Goal: Transaction & Acquisition: Book appointment/travel/reservation

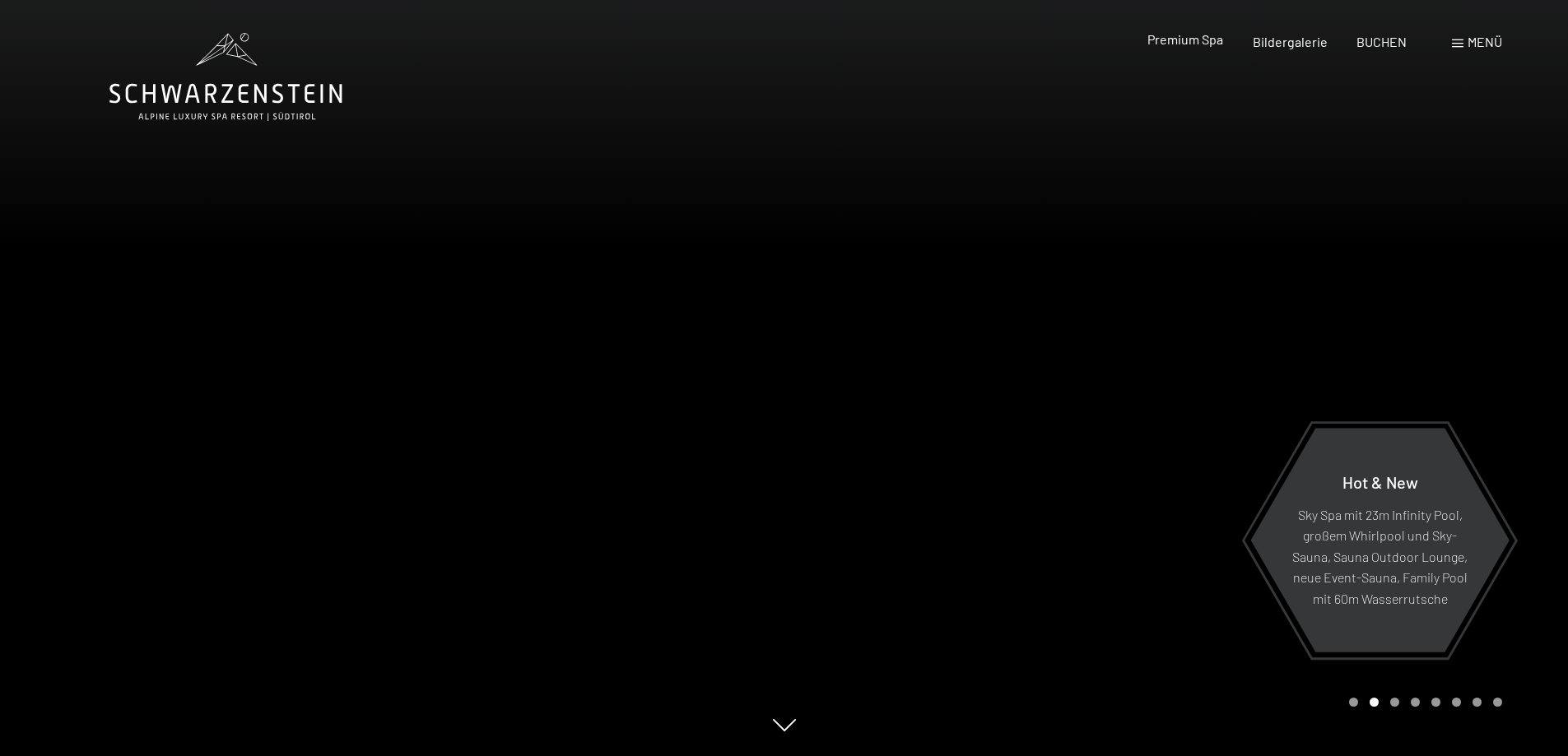
click at [1204, 41] on span "Premium Spa" at bounding box center [1185, 39] width 76 height 16
click at [1198, 39] on span "Premium Spa" at bounding box center [1185, 39] width 76 height 16
click at [1286, 39] on span "Bildergalerie" at bounding box center [1289, 39] width 75 height 16
click at [1472, 45] on span "Menü" at bounding box center [1484, 41] width 34 height 16
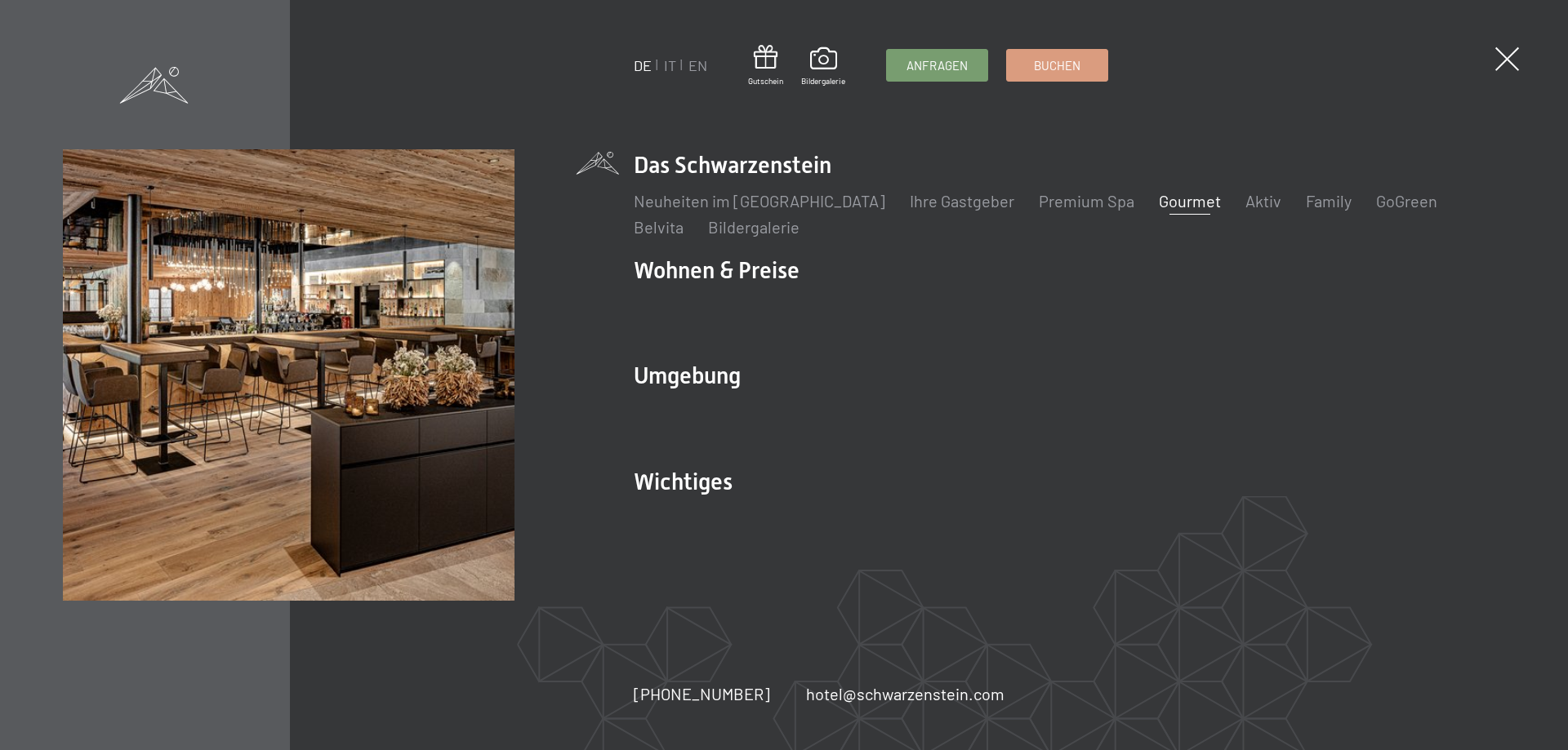
click at [1159, 196] on link "Gourmet" at bounding box center [1190, 201] width 62 height 20
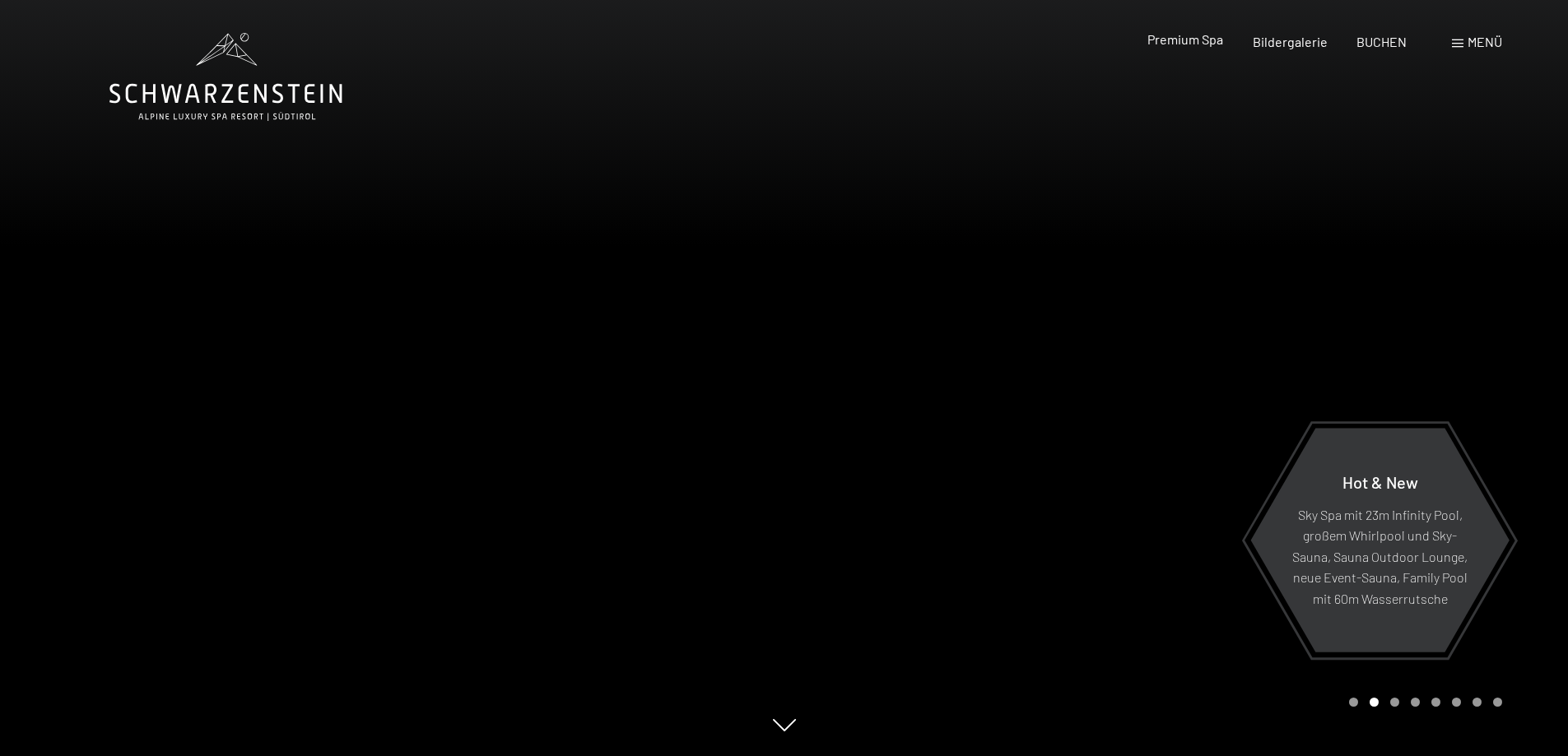
click at [1199, 35] on span "Premium Spa" at bounding box center [1185, 39] width 76 height 16
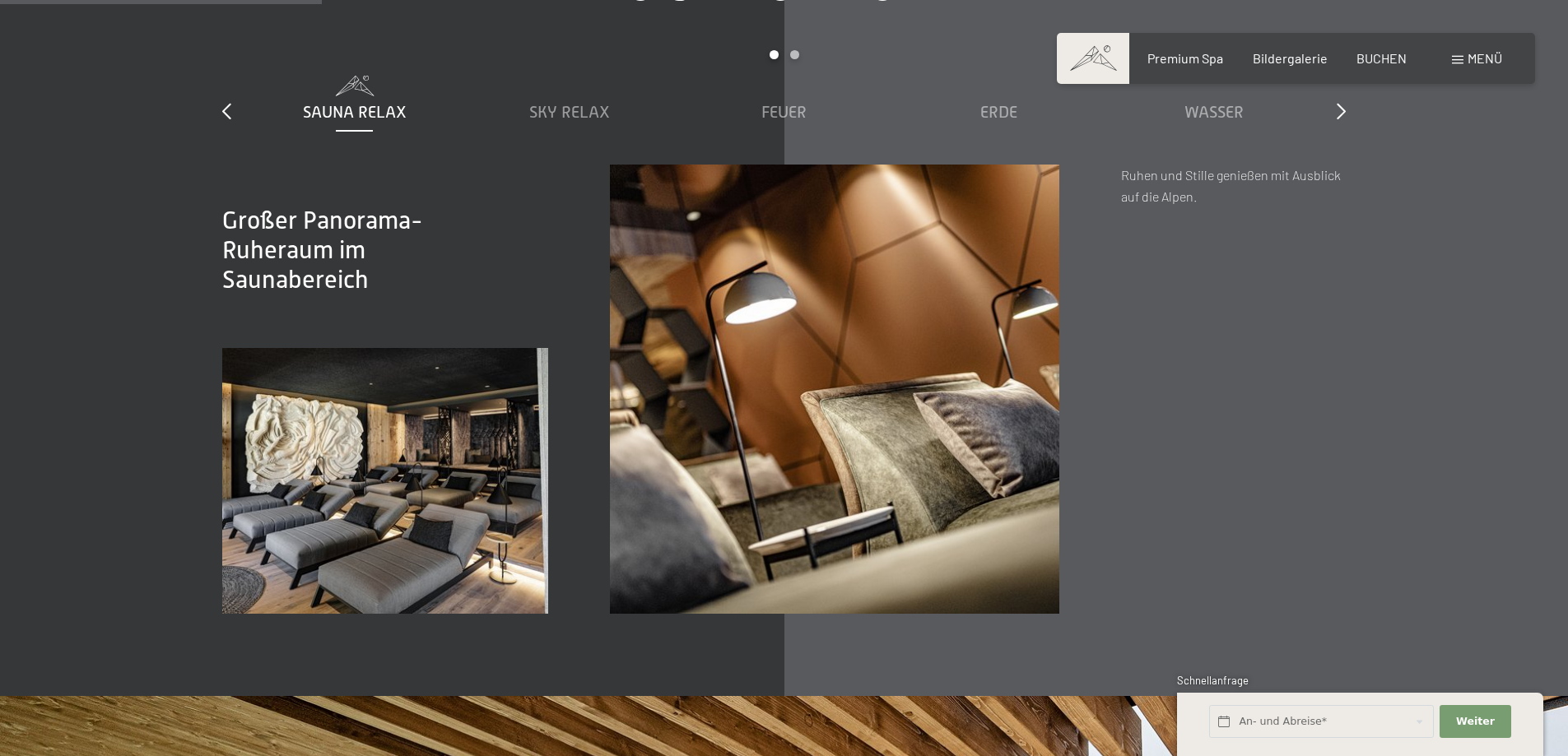
scroll to position [2470, 0]
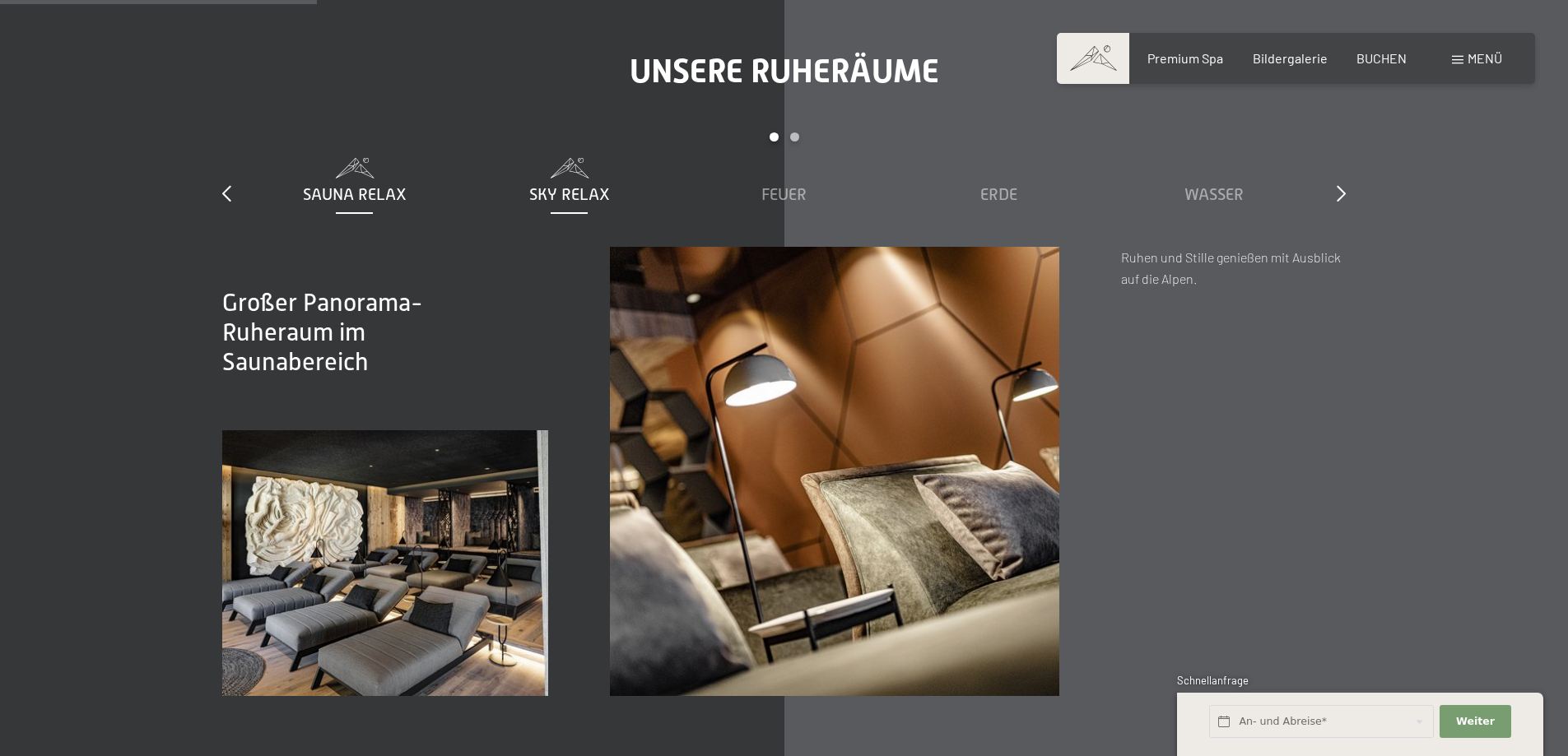
click at [569, 192] on span "Sky Relax" at bounding box center [569, 194] width 81 height 18
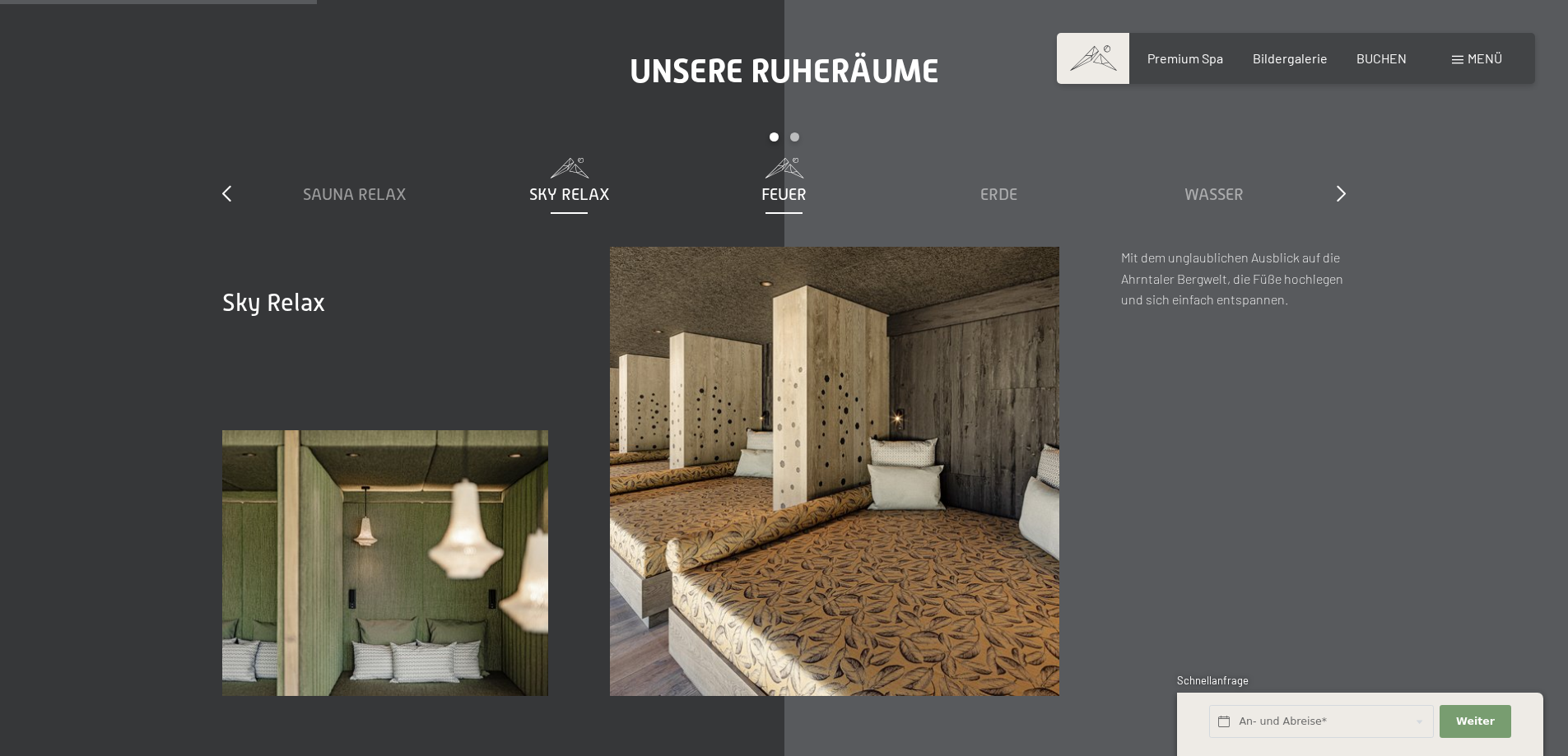
click at [762, 196] on span "Feuer" at bounding box center [784, 194] width 45 height 18
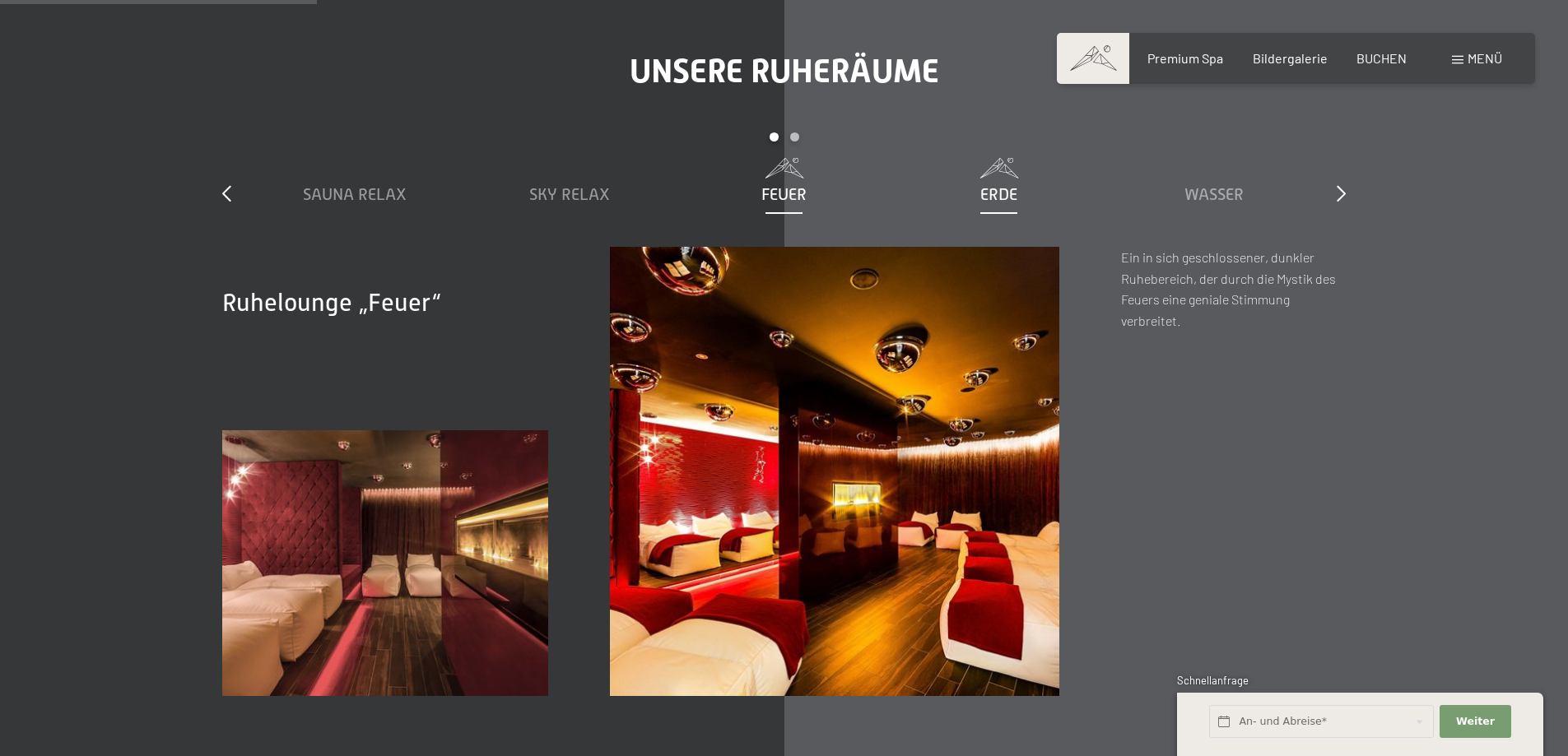
click at [990, 183] on div "Erde" at bounding box center [999, 194] width 198 height 23
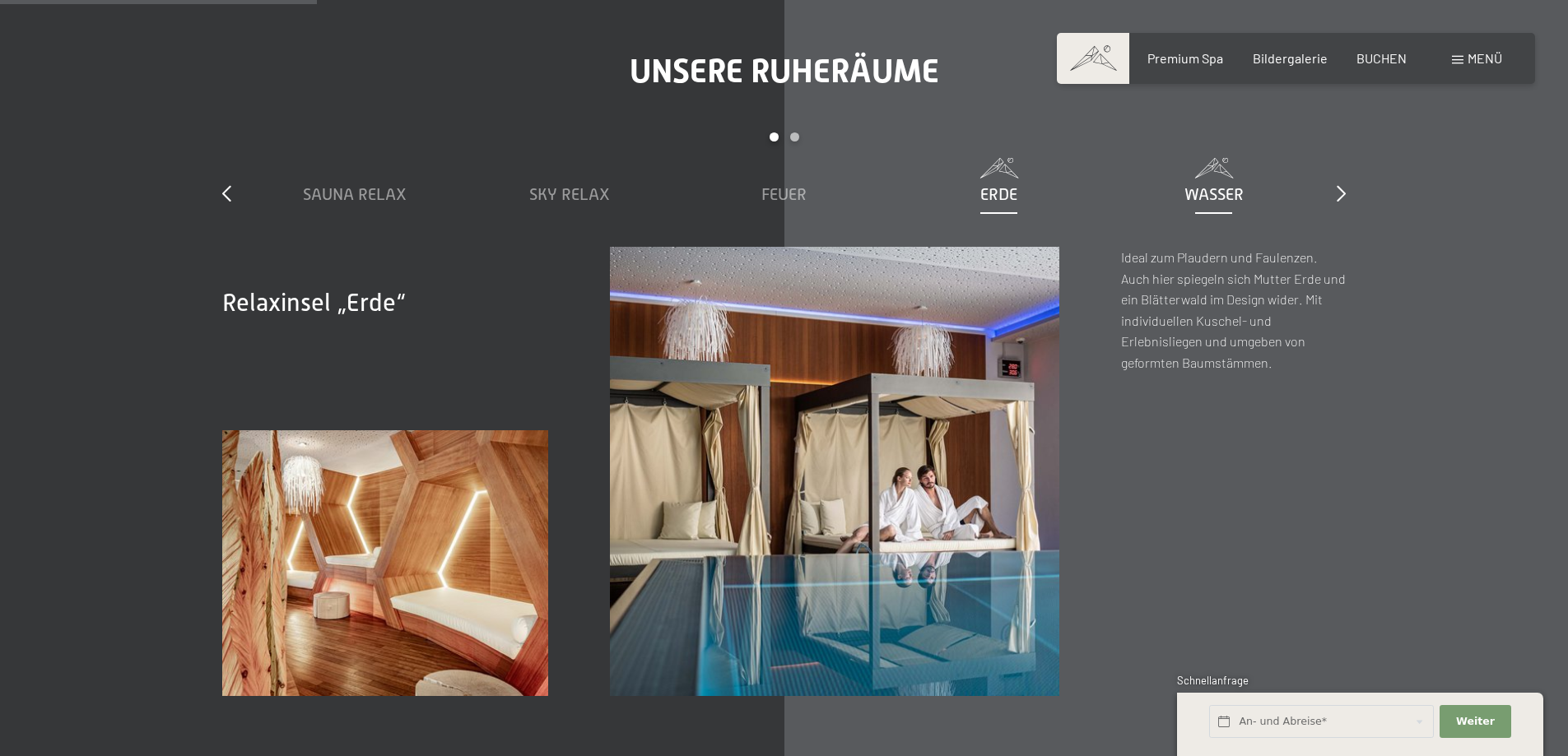
click at [1214, 186] on span "Wasser" at bounding box center [1214, 194] width 60 height 18
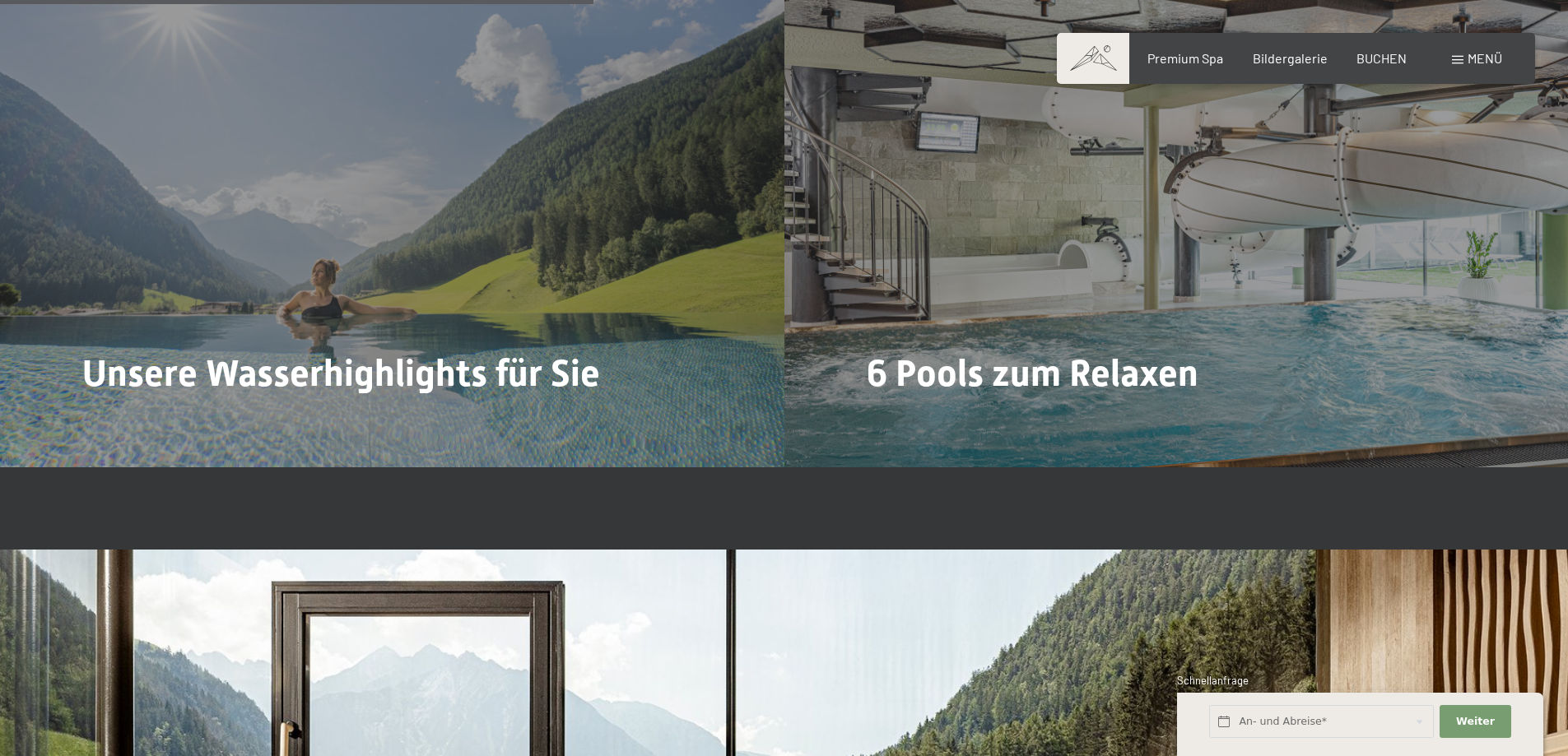
scroll to position [4280, 0]
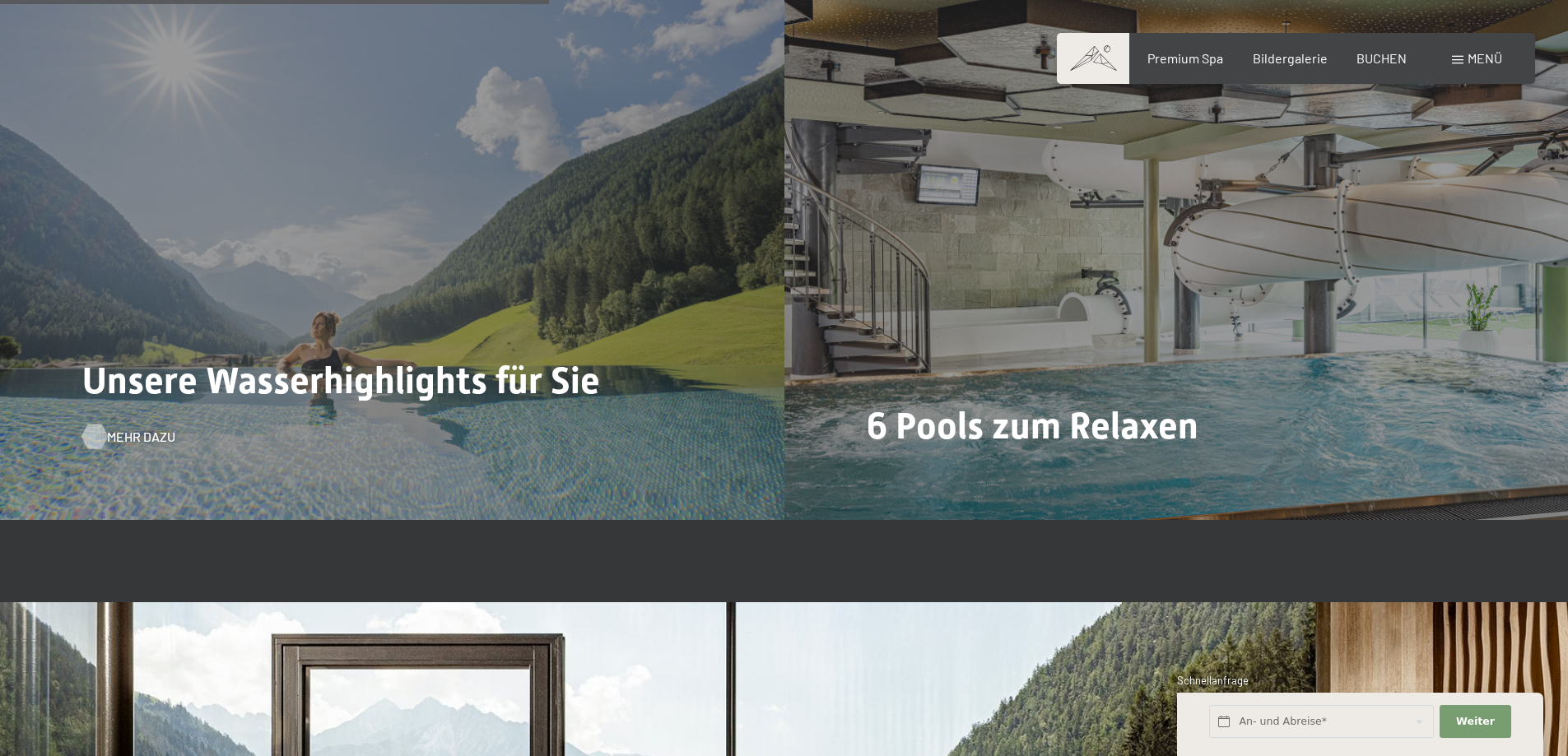
click at [132, 438] on span "Mehr dazu" at bounding box center [140, 438] width 68 height 18
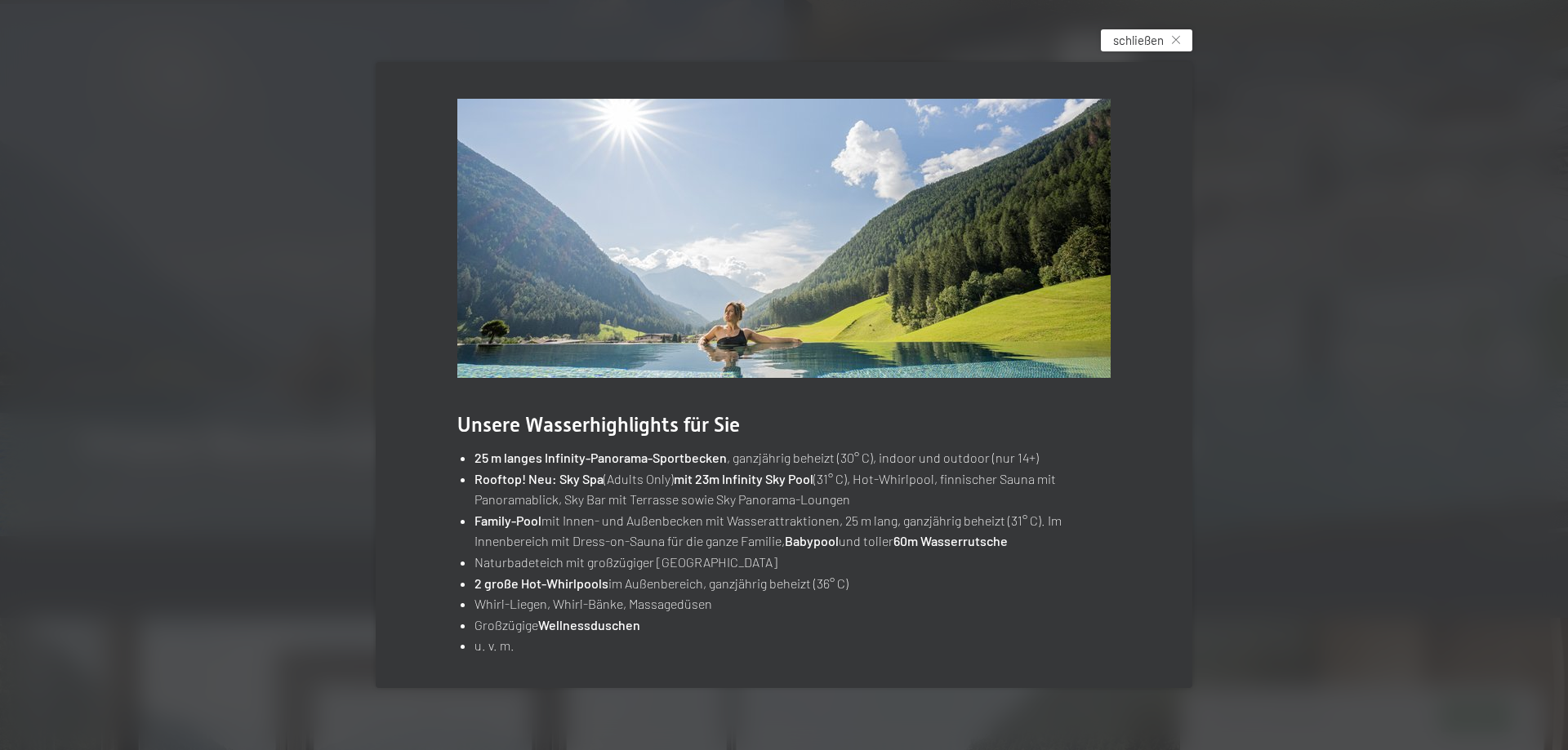
click at [1158, 46] on span "schließen" at bounding box center [1139, 40] width 51 height 18
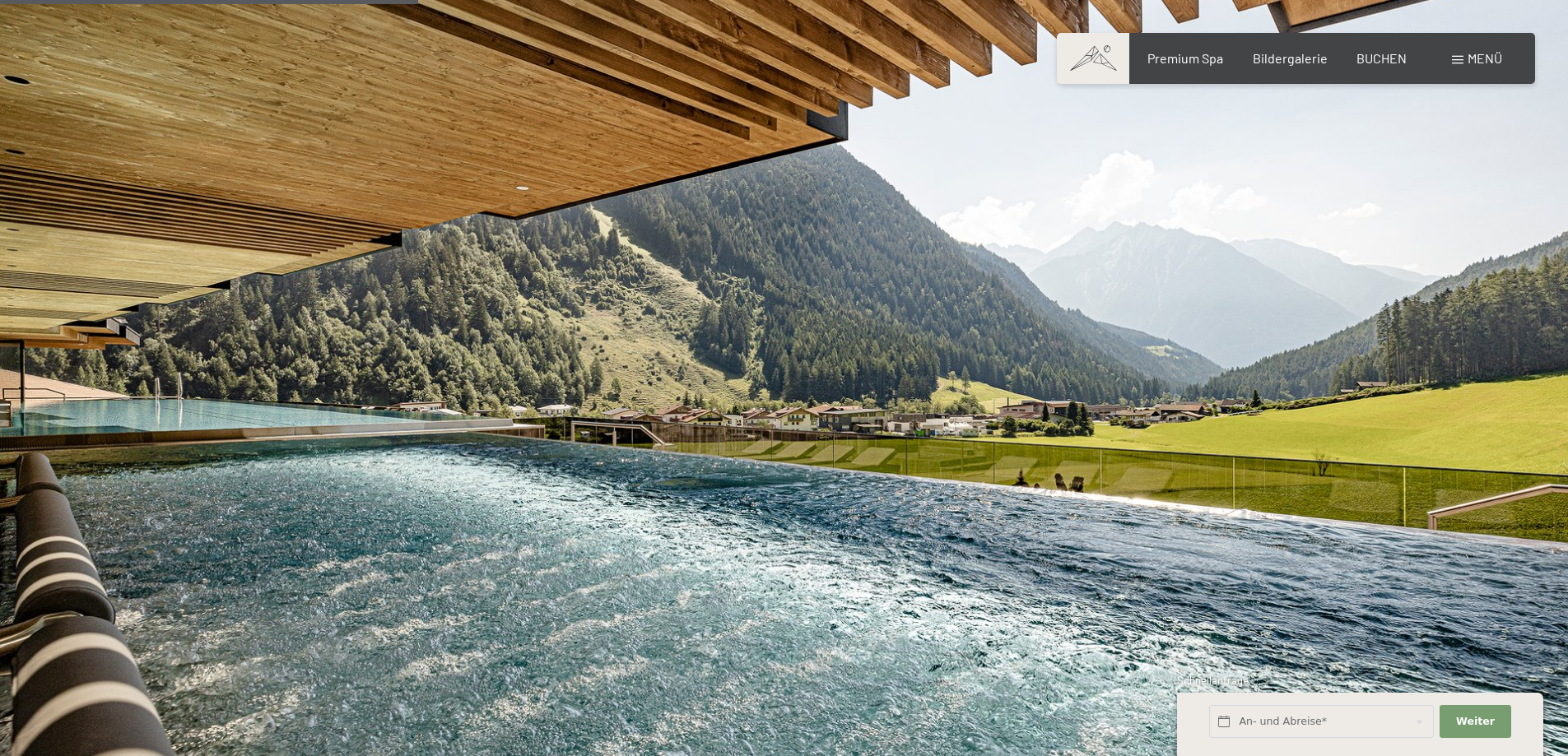
scroll to position [2963, 0]
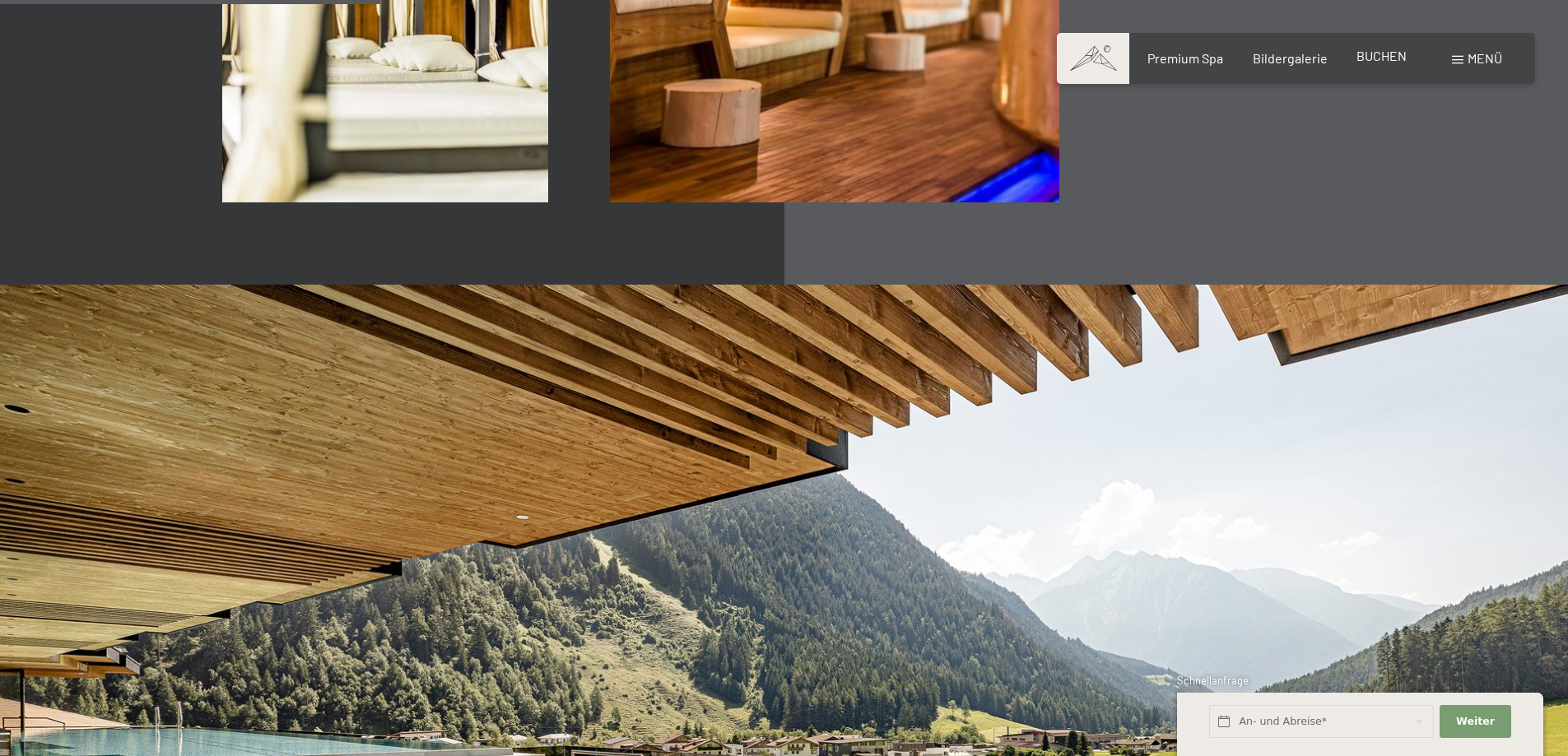
click at [1378, 52] on span "BUCHEN" at bounding box center [1382, 55] width 50 height 16
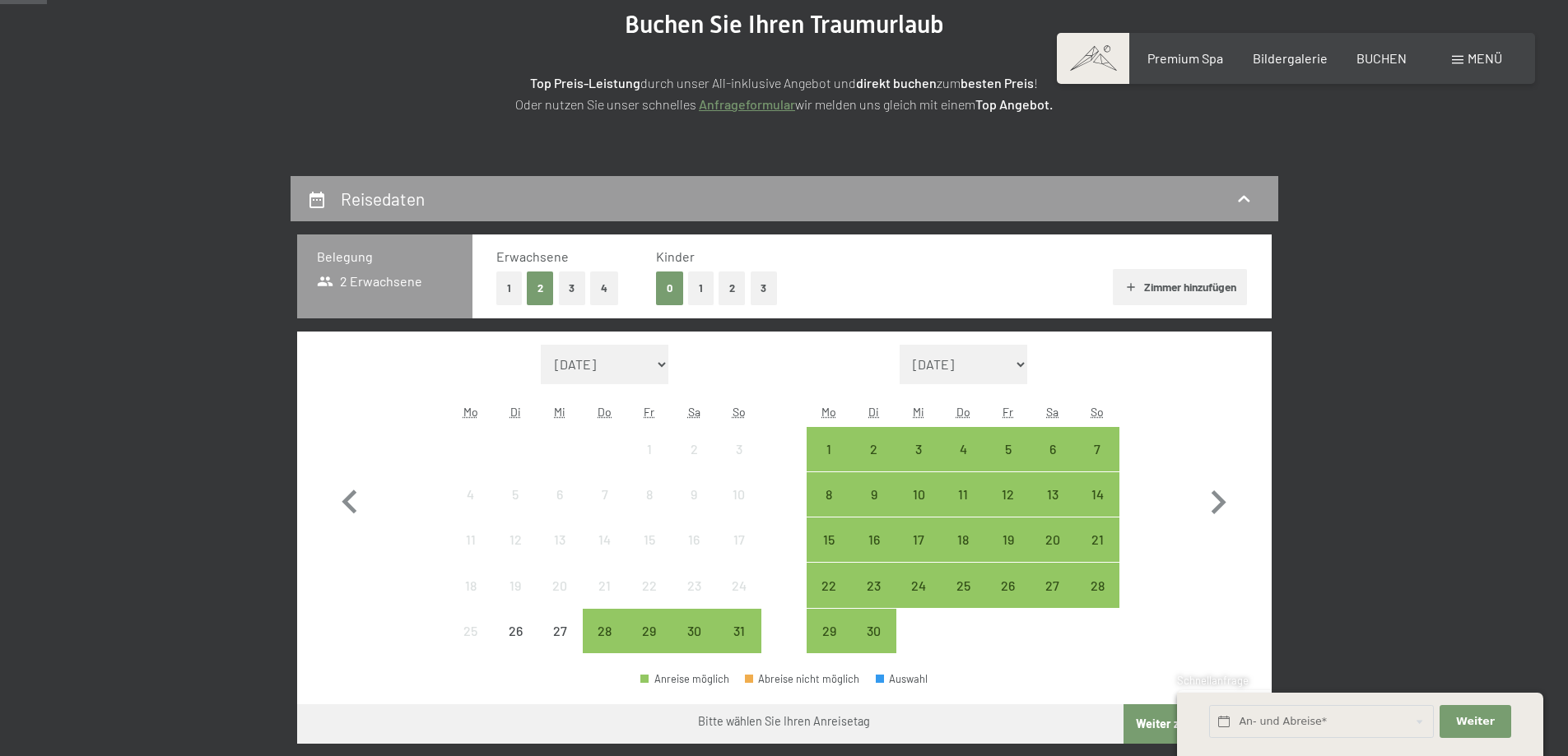
scroll to position [165, 0]
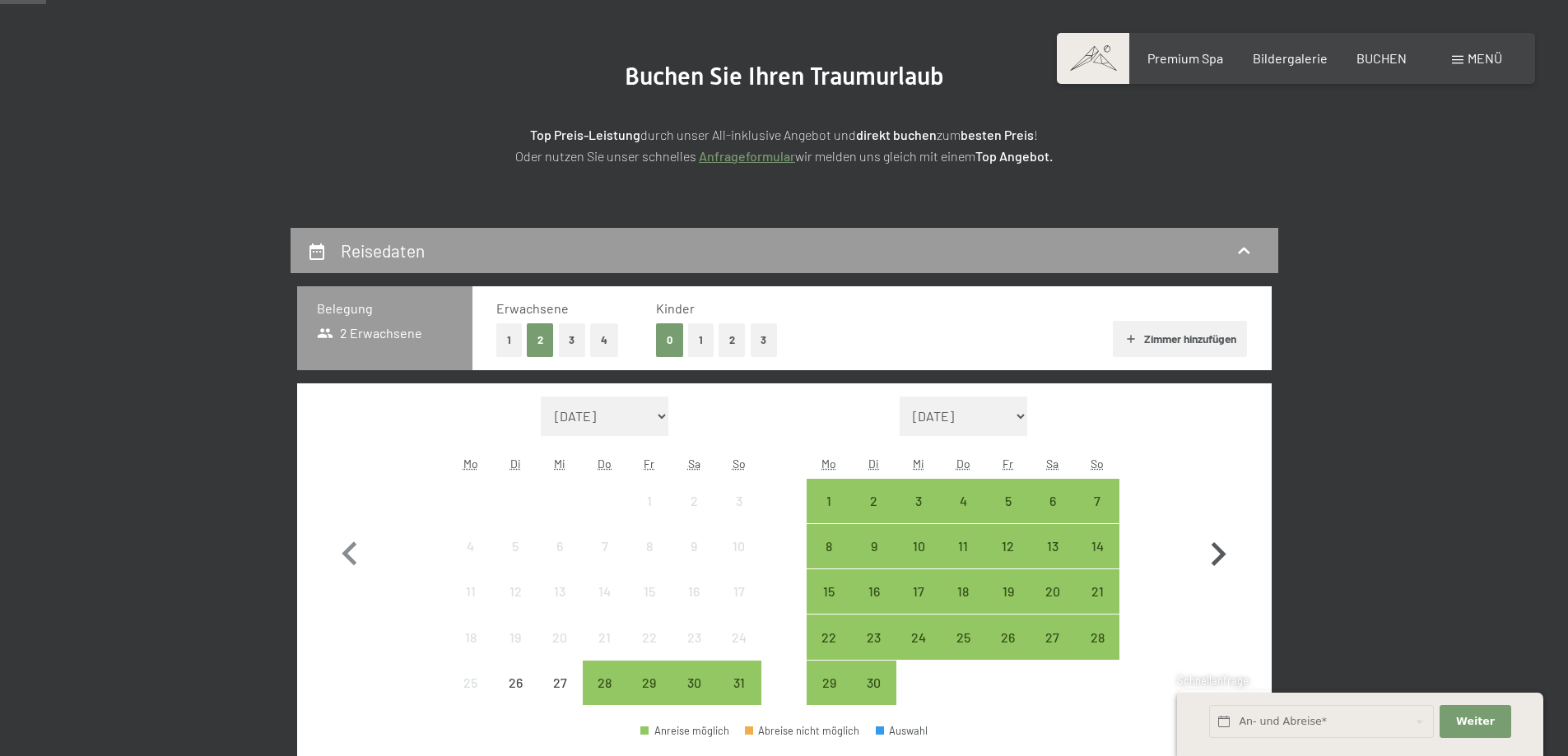
click at [1224, 551] on icon "button" at bounding box center [1218, 554] width 48 height 48
select select "[DATE]"
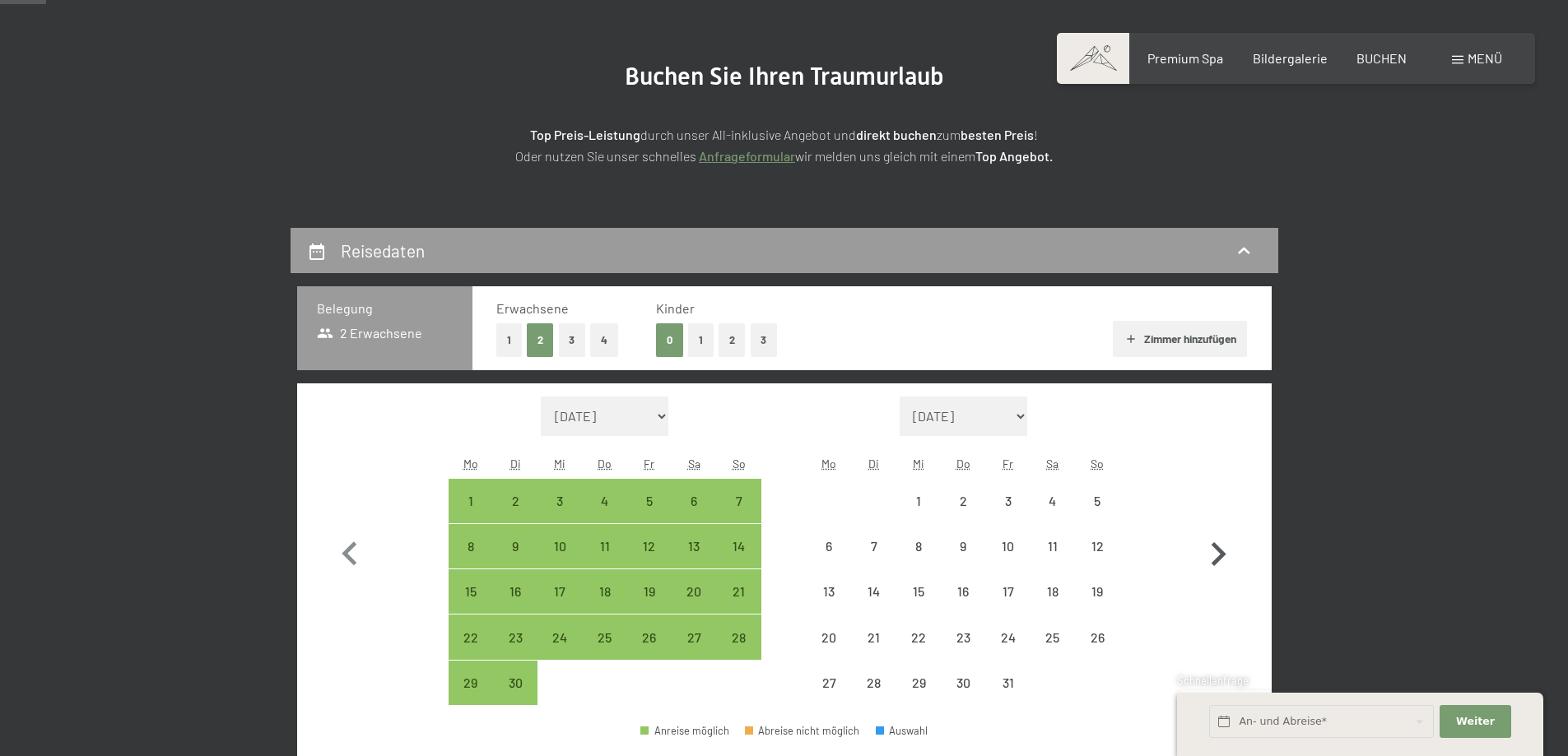
click at [1224, 551] on icon "button" at bounding box center [1218, 554] width 48 height 48
select select "[DATE]"
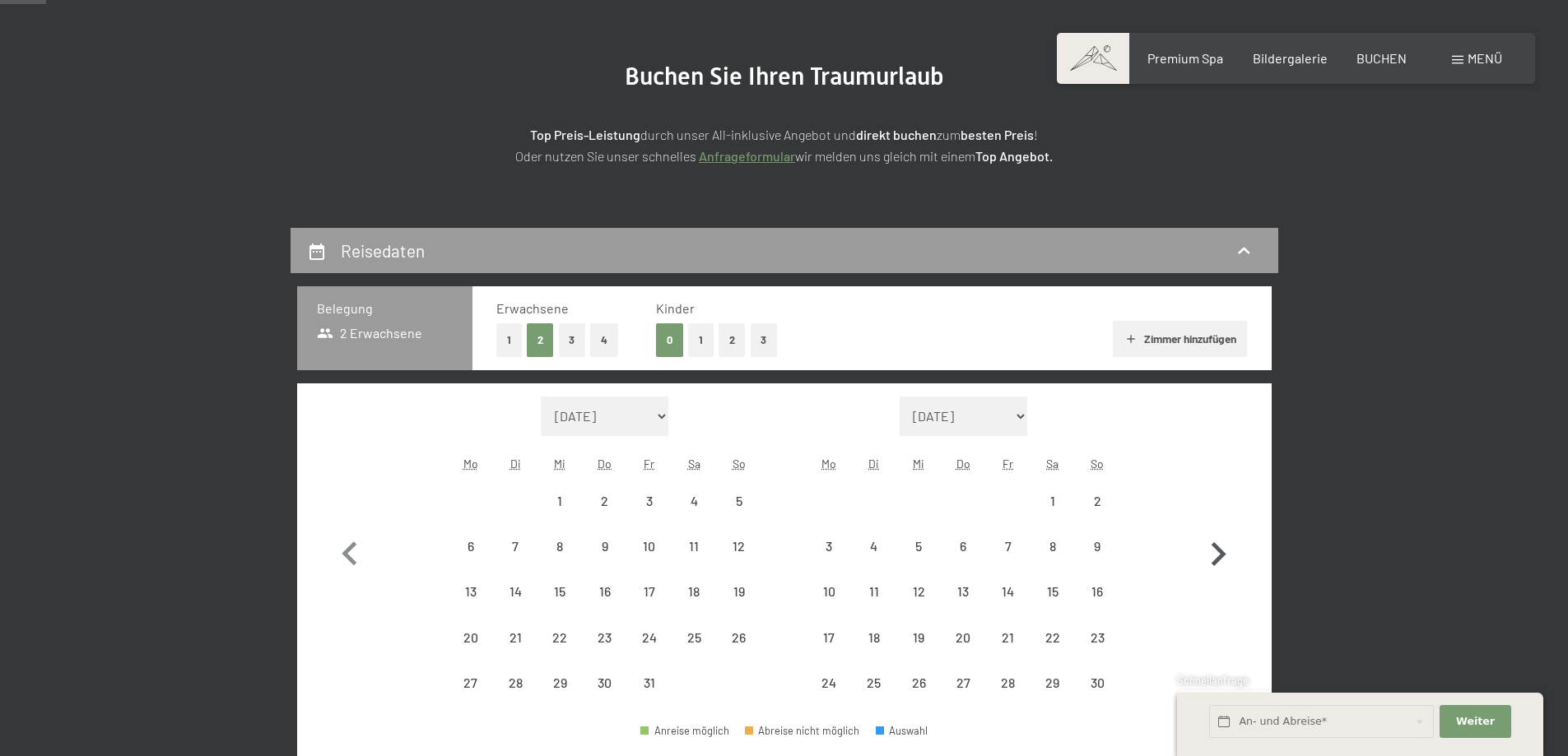
click at [1224, 551] on icon "button" at bounding box center [1218, 554] width 48 height 48
select select "[DATE]"
click at [1224, 551] on icon "button" at bounding box center [1218, 554] width 48 height 48
select select "[DATE]"
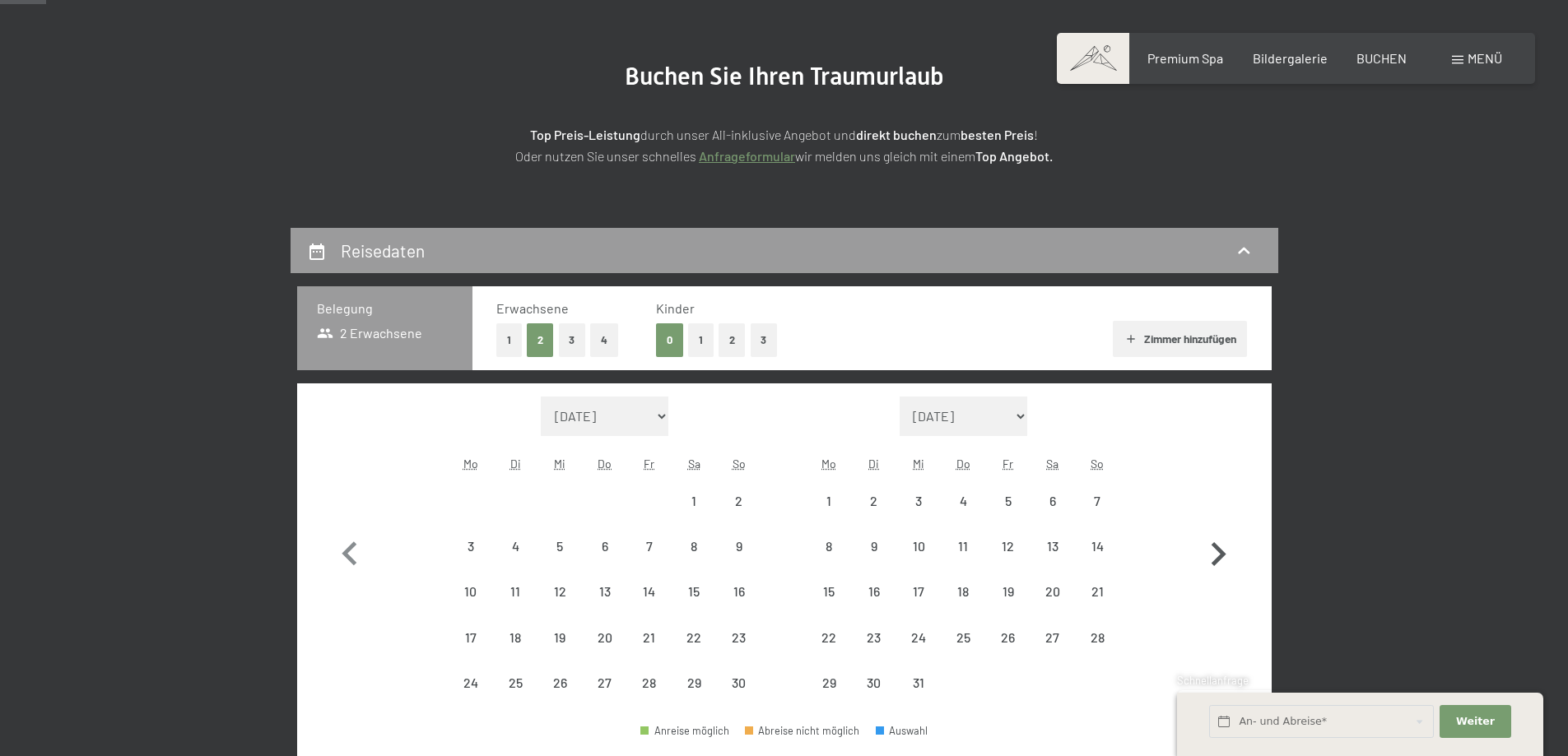
select select "[DATE]"
click at [1224, 551] on icon "button" at bounding box center [1218, 554] width 48 height 48
select select "[DATE]"
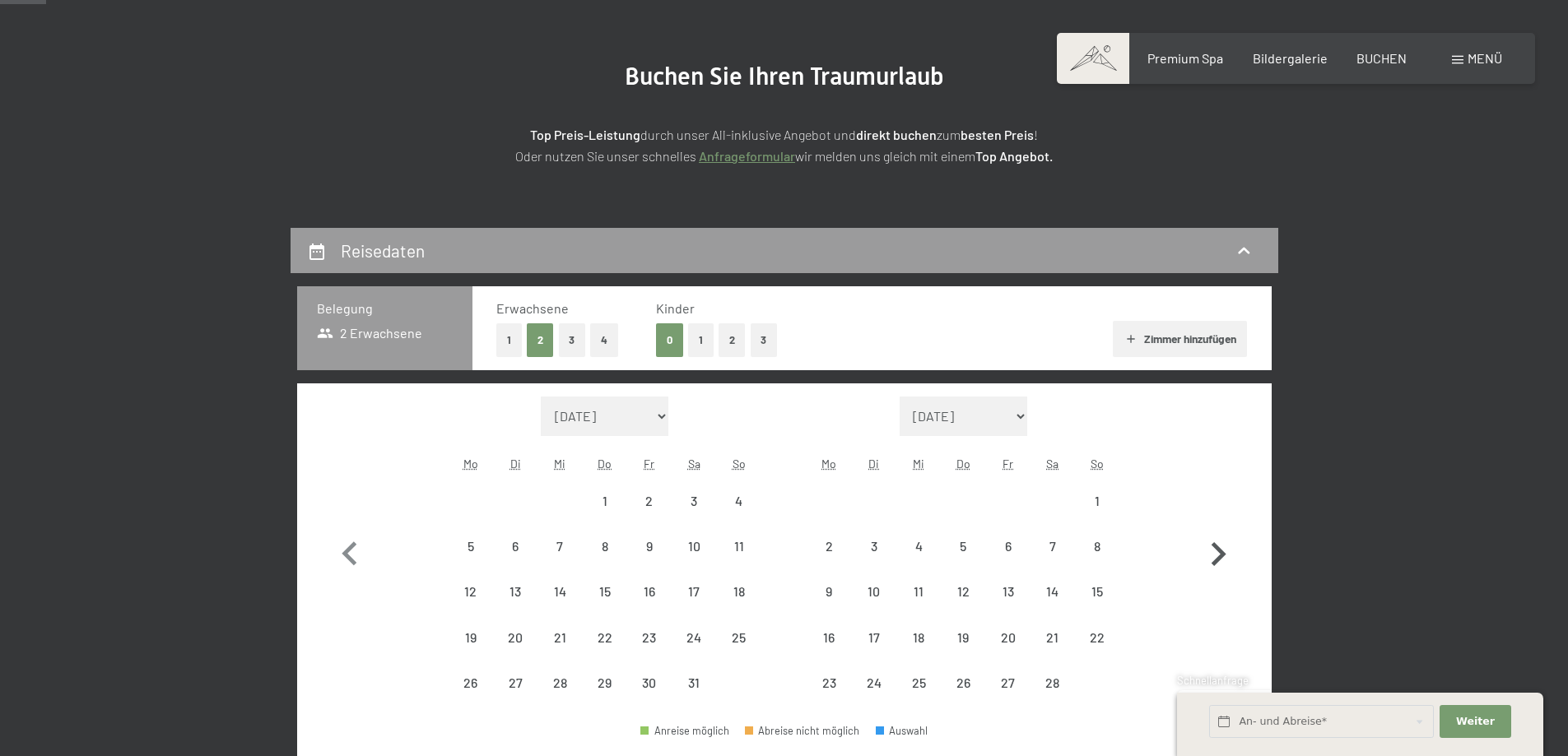
select select "[DATE]"
click at [1224, 551] on icon "button" at bounding box center [1218, 554] width 48 height 48
select select "[DATE]"
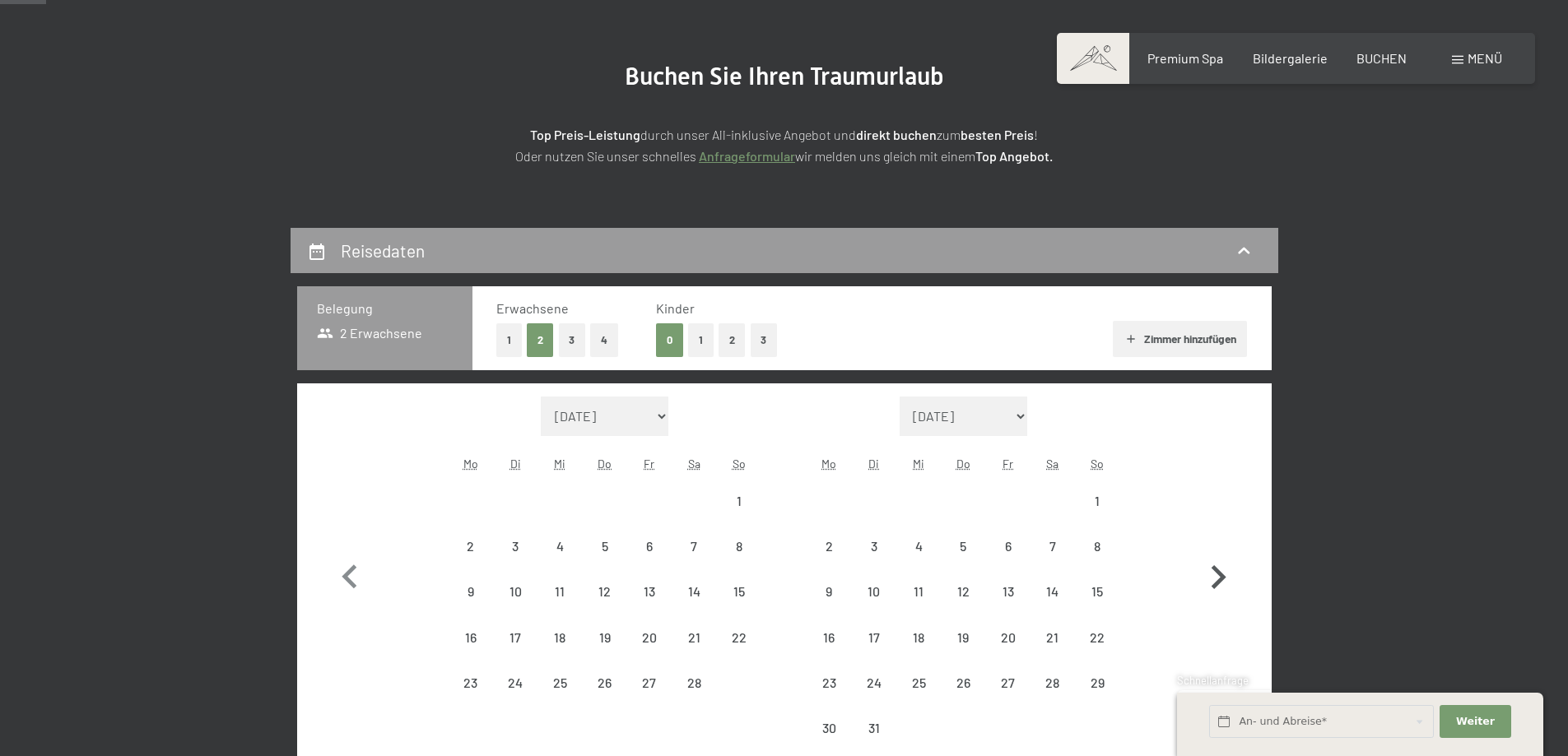
select select "[DATE]"
click at [1224, 551] on button "button" at bounding box center [1218, 574] width 48 height 354
select select "[DATE]"
click at [1224, 551] on button "button" at bounding box center [1218, 574] width 48 height 354
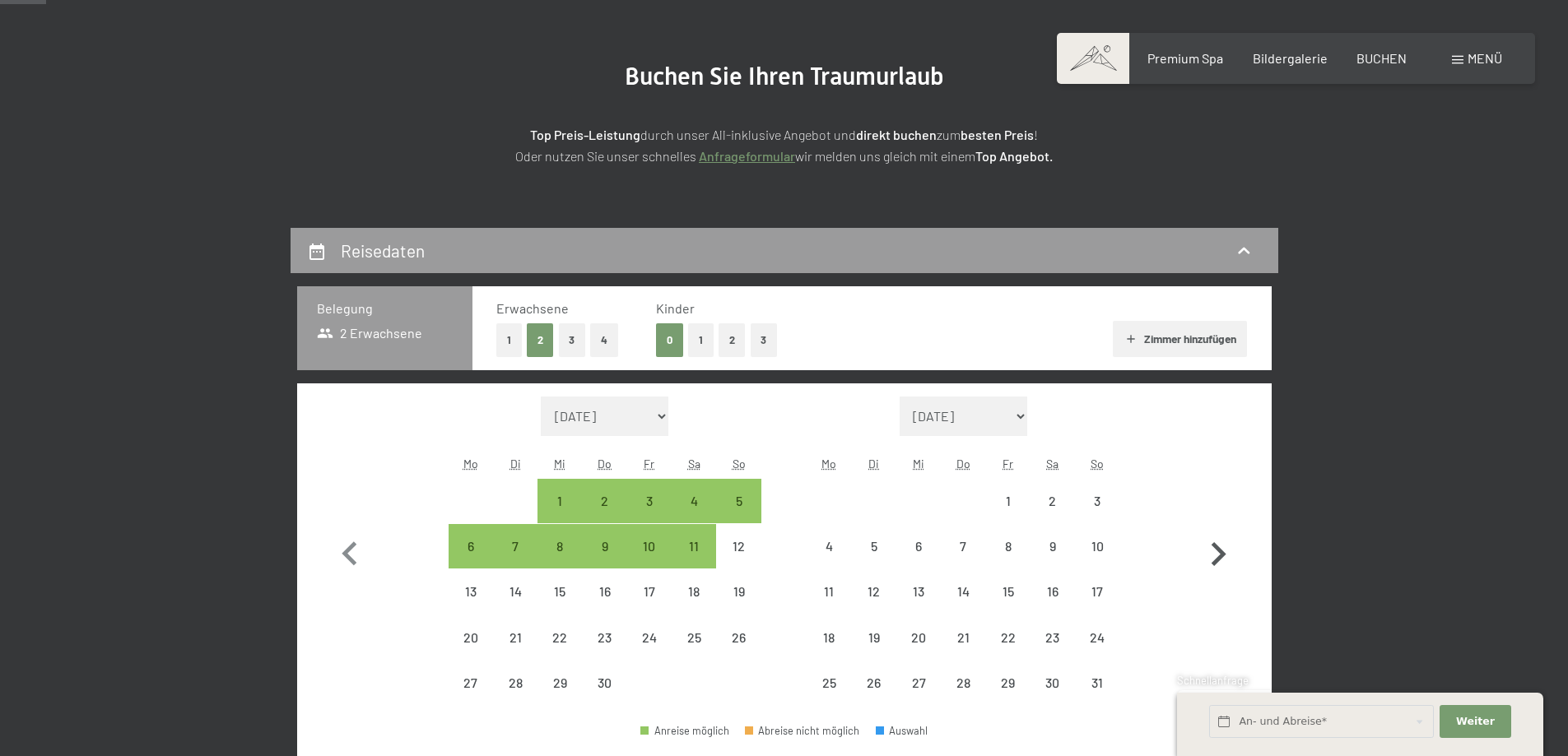
select select "[DATE]"
click at [909, 592] on div "13" at bounding box center [918, 606] width 41 height 41
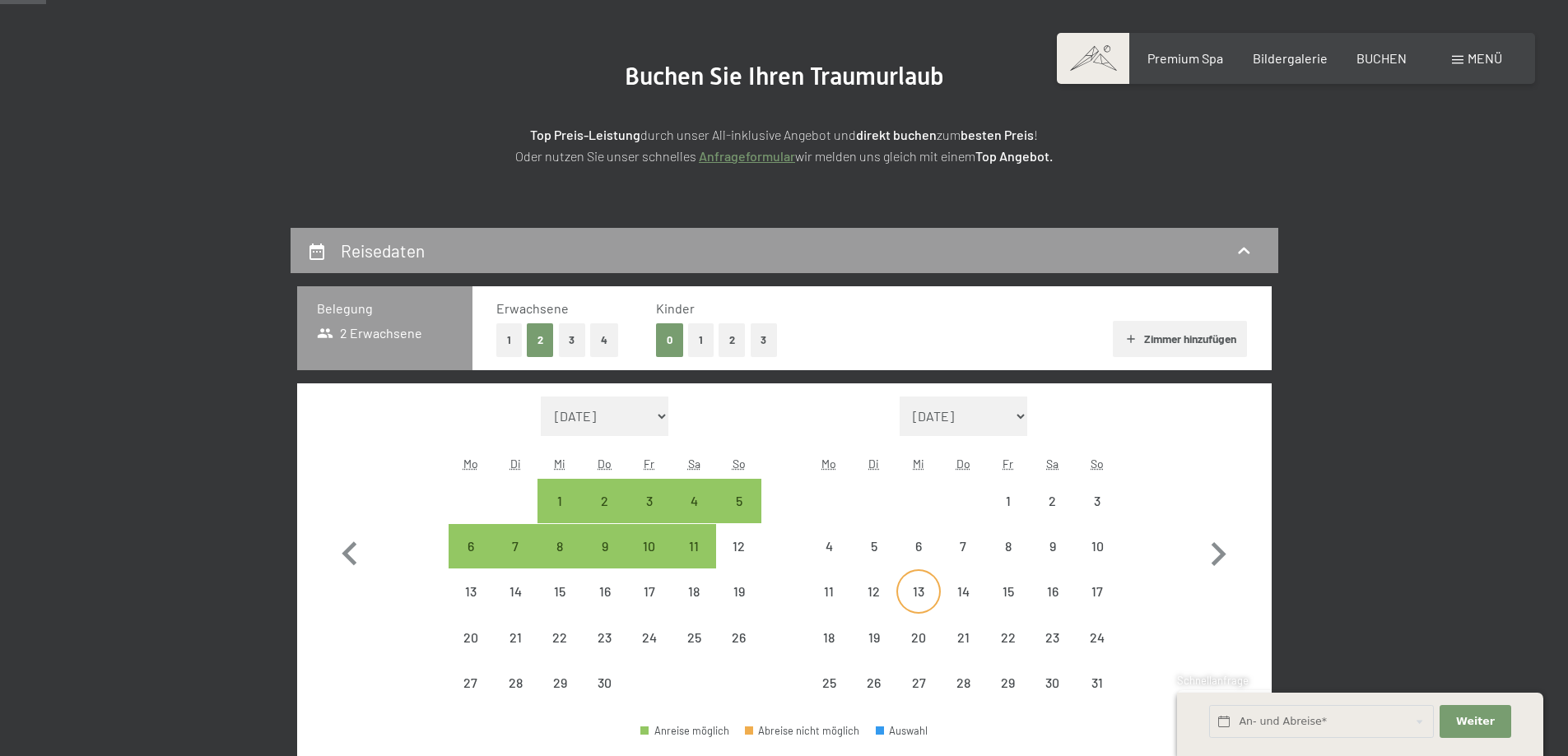
select select "[DATE]"
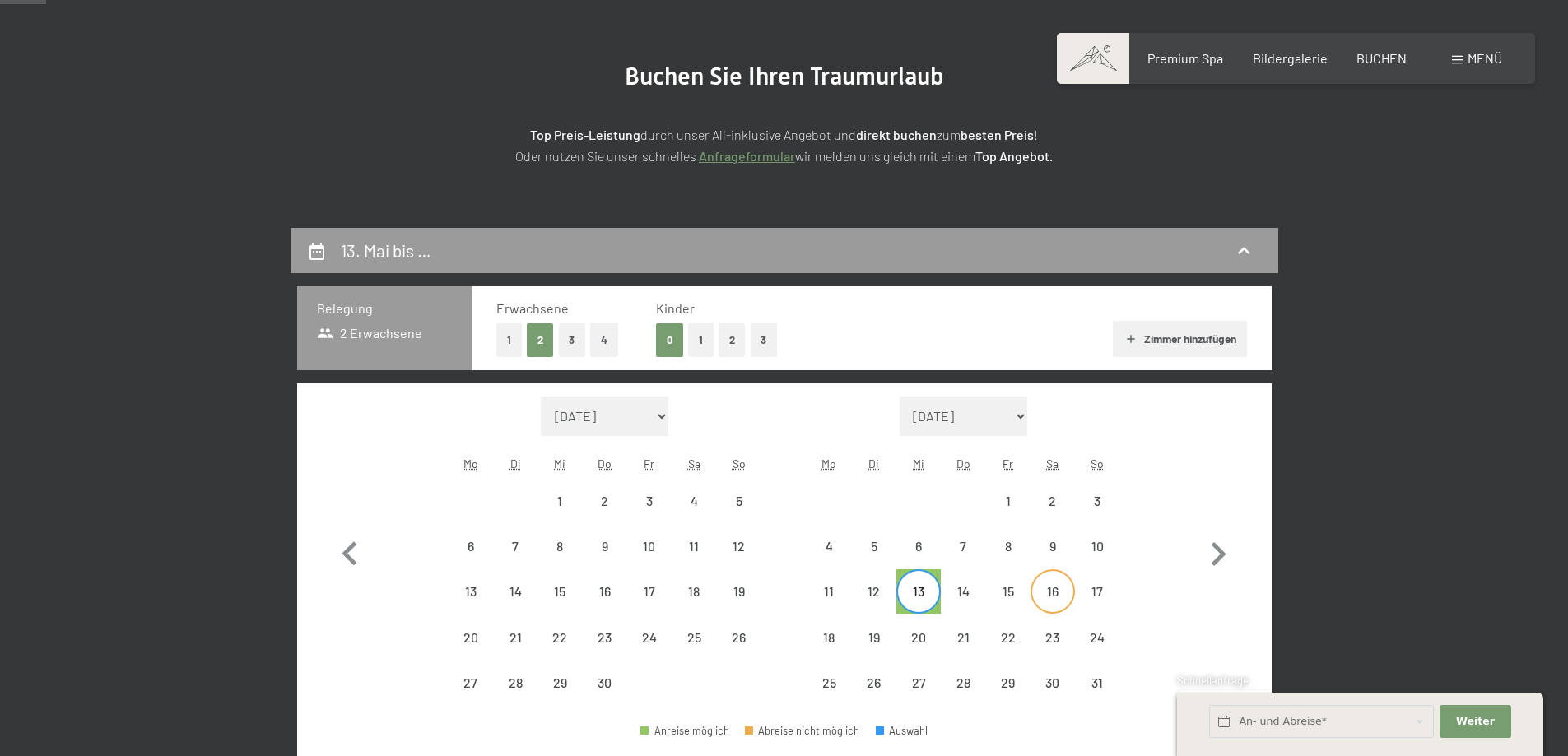
click at [1033, 596] on div "16" at bounding box center [1052, 606] width 41 height 41
select select "[DATE]"
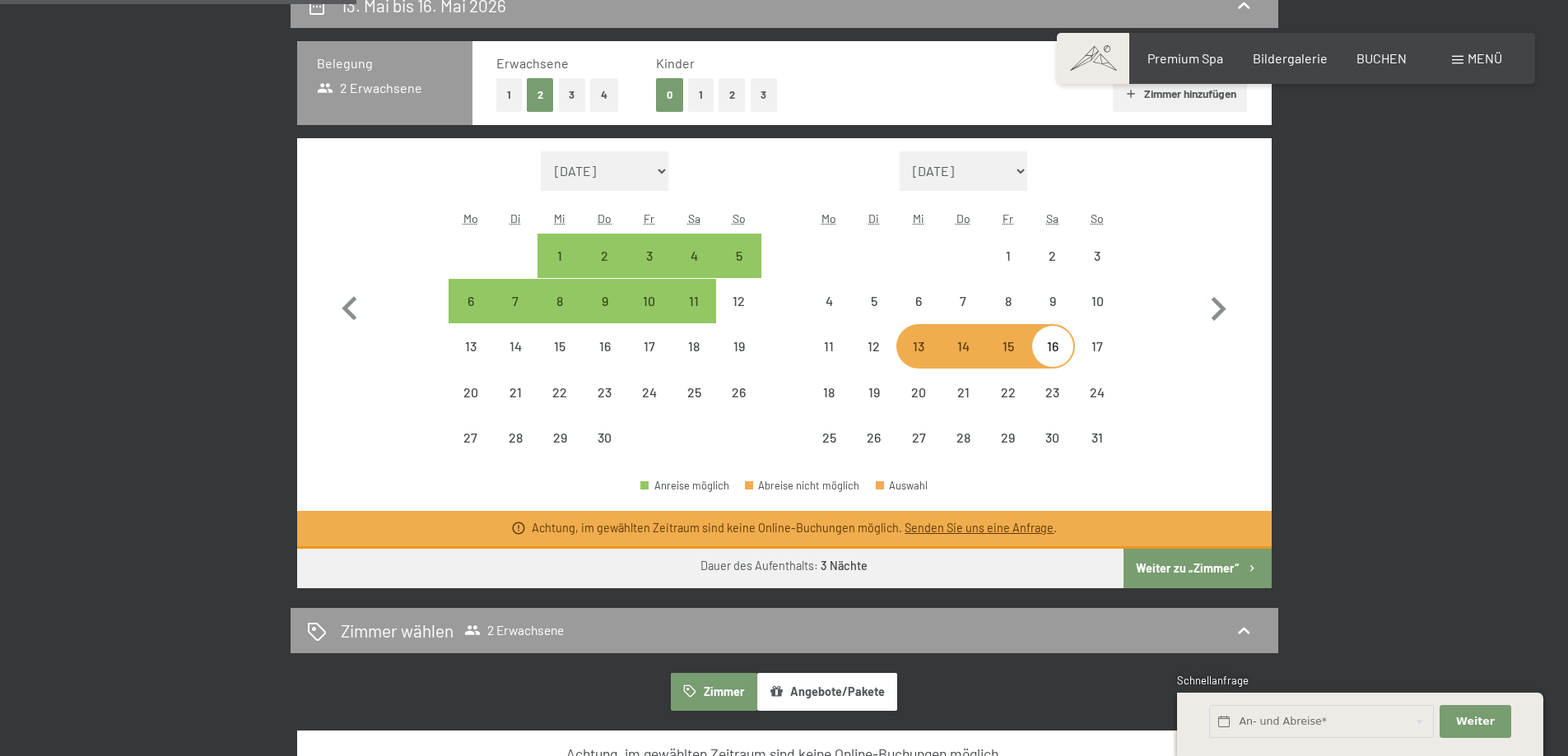
scroll to position [412, 0]
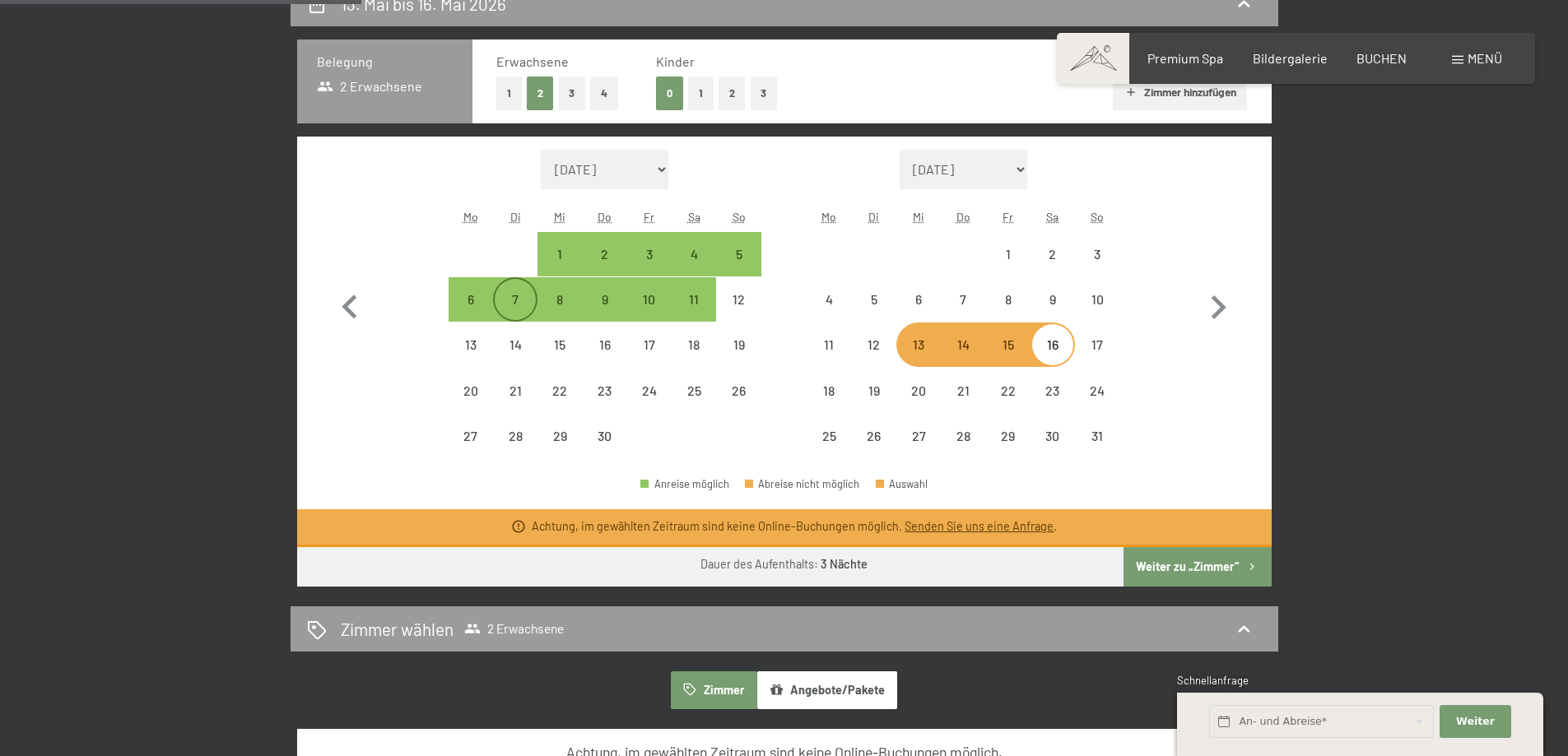
click at [516, 306] on div "7" at bounding box center [515, 313] width 41 height 41
select select "[DATE]"
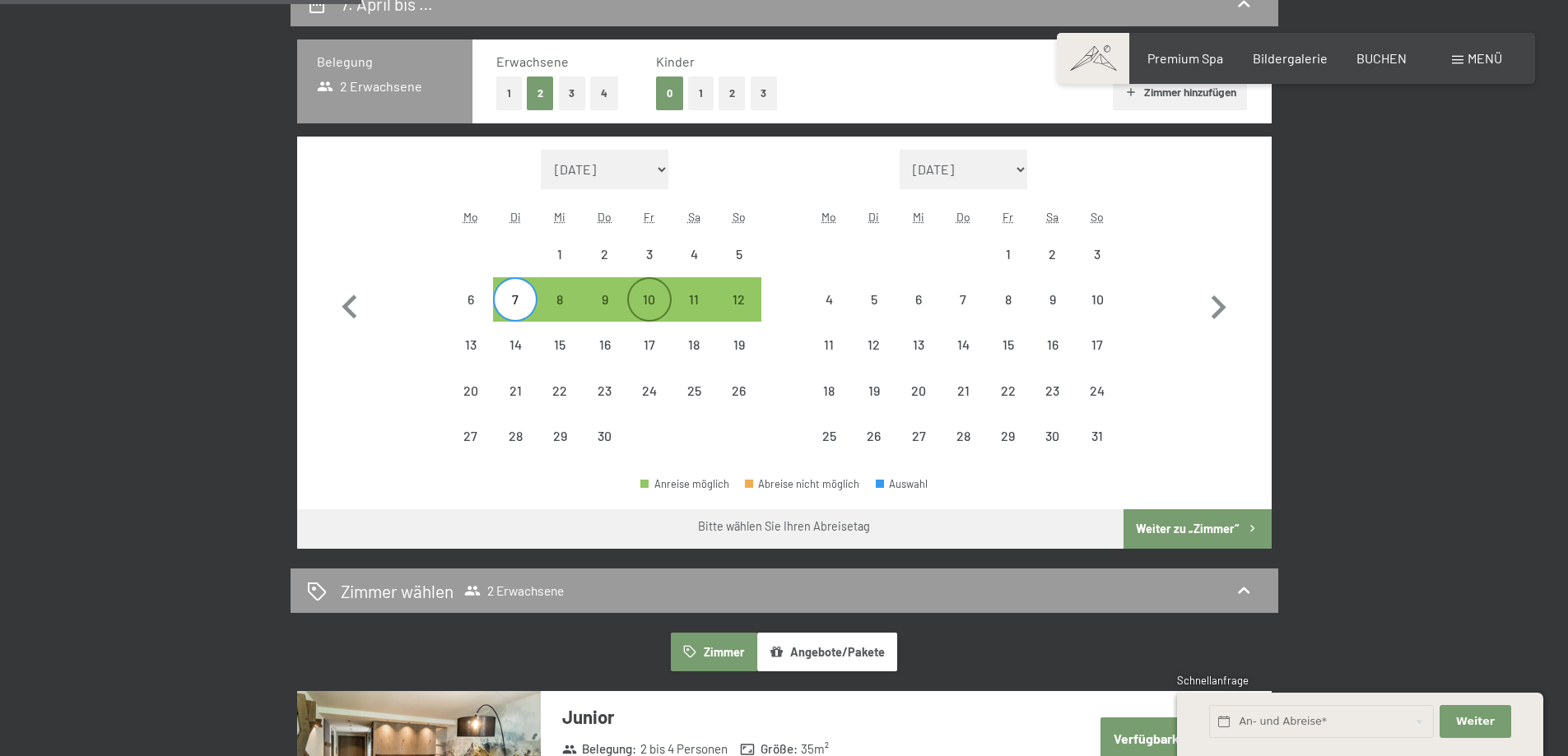
click at [646, 295] on div "10" at bounding box center [649, 313] width 41 height 41
select select "[DATE]"
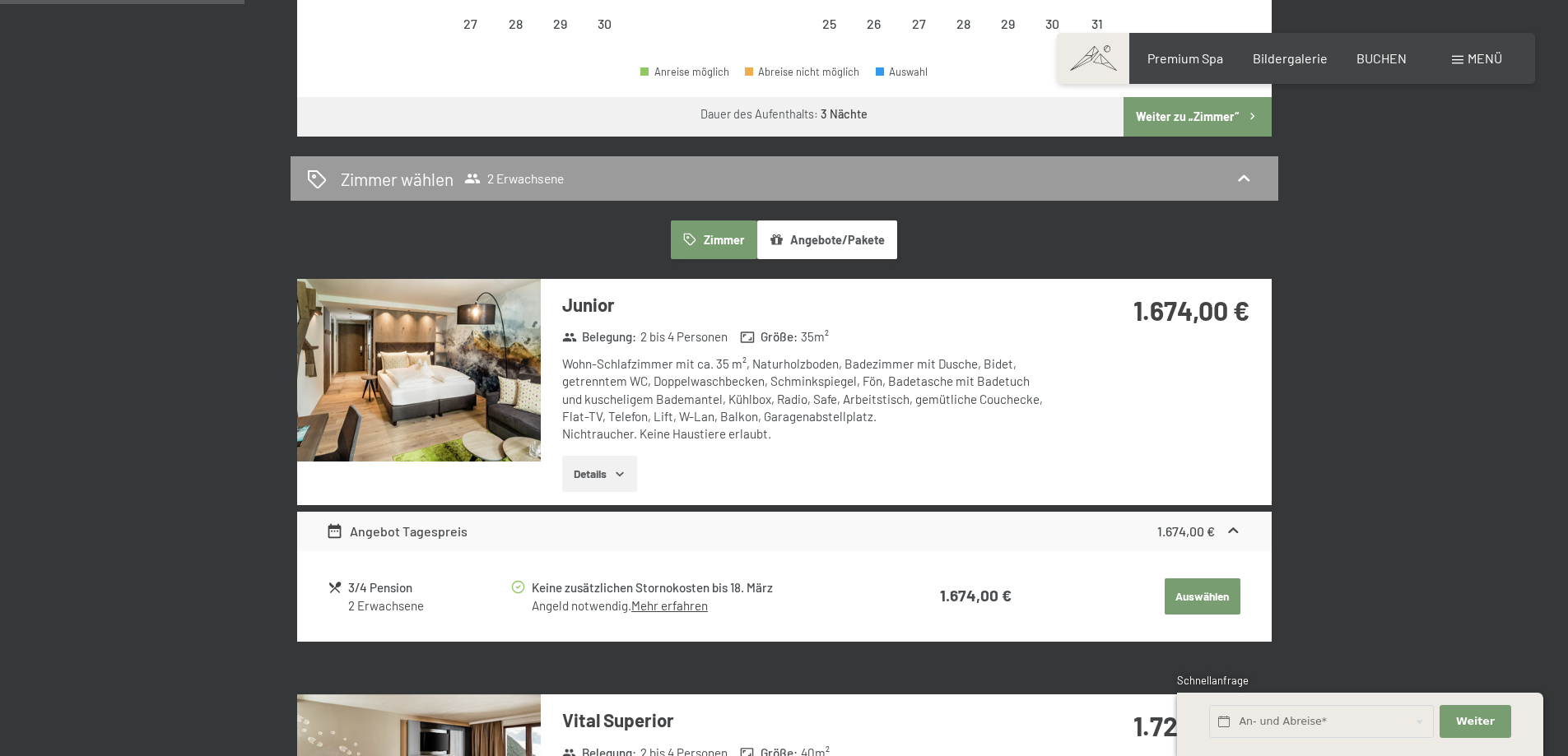
scroll to position [823, 0]
click at [1198, 603] on button "Auswählen" at bounding box center [1202, 597] width 76 height 36
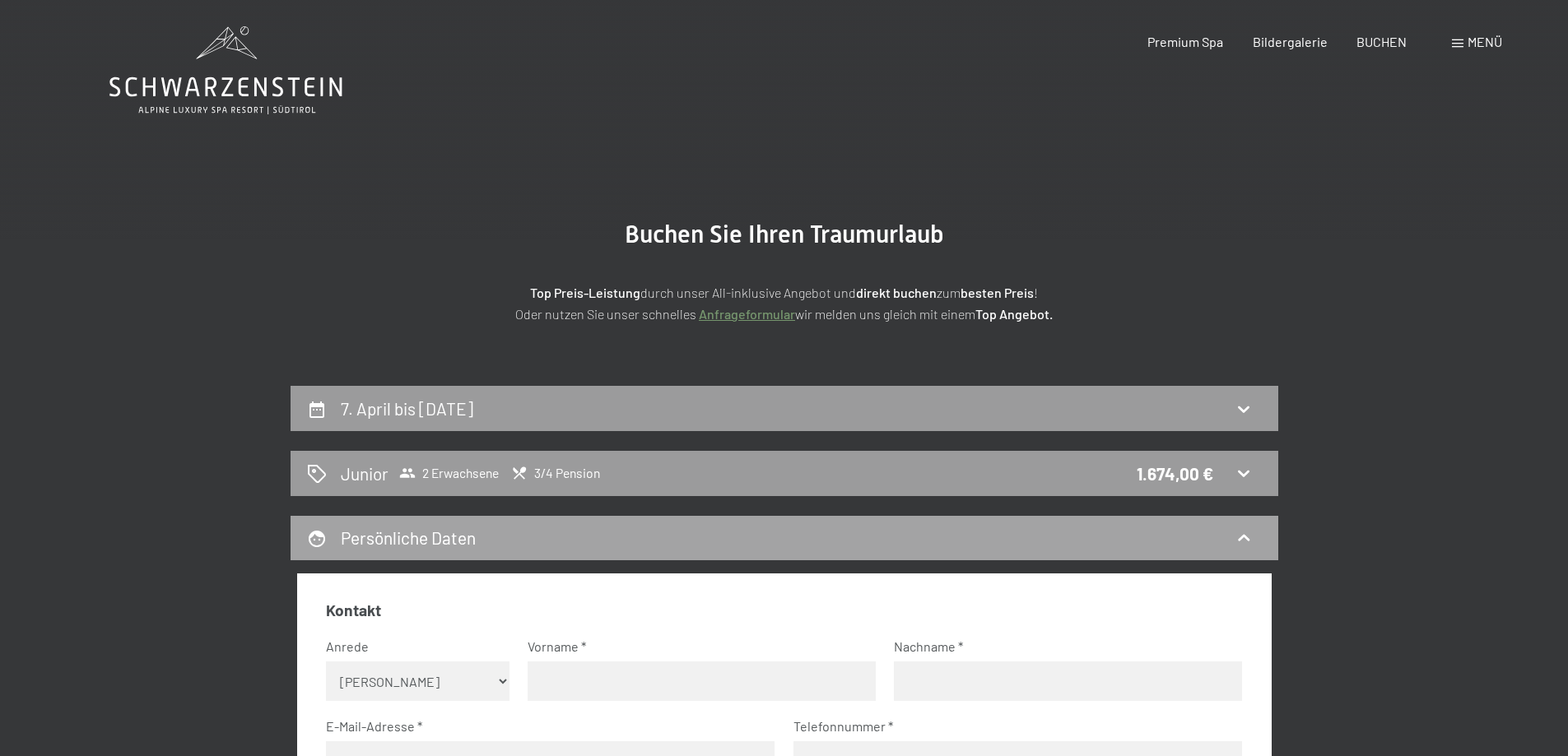
scroll to position [0, 0]
